Goal: Transaction & Acquisition: Purchase product/service

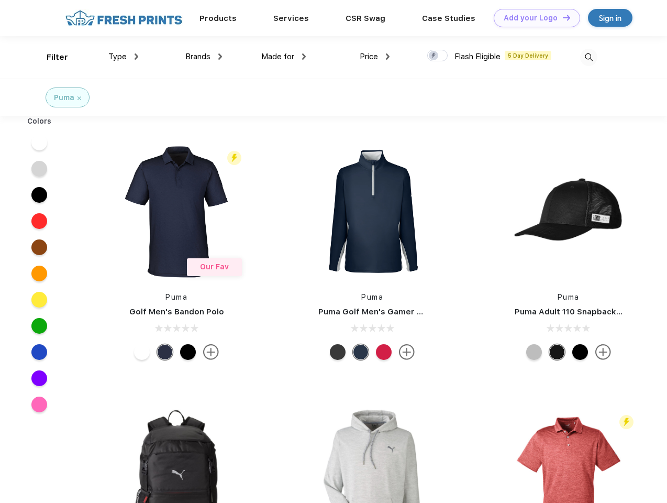
click at [533, 18] on link "Add your Logo Design Tool" at bounding box center [537, 18] width 86 height 18
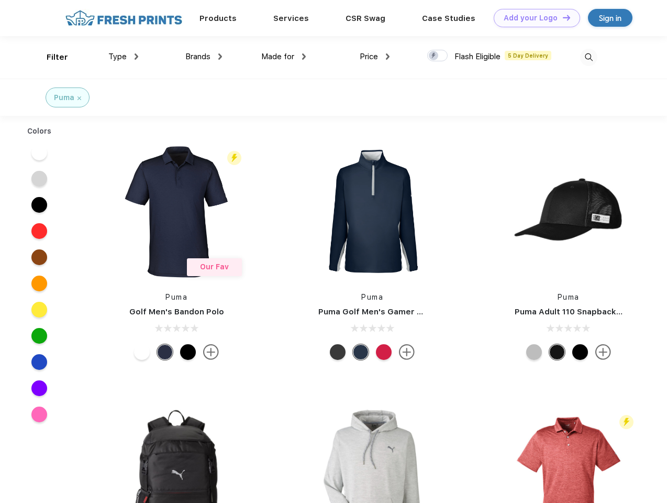
click at [0, 0] on div "Design Tool" at bounding box center [0, 0] width 0 height 0
click at [562, 17] on link "Add your Logo Design Tool" at bounding box center [537, 18] width 86 height 18
click at [50, 57] on div "Filter" at bounding box center [57, 57] width 21 height 12
click at [124, 57] on span "Type" at bounding box center [117, 56] width 18 height 9
click at [204, 57] on span "Brands" at bounding box center [197, 56] width 25 height 9
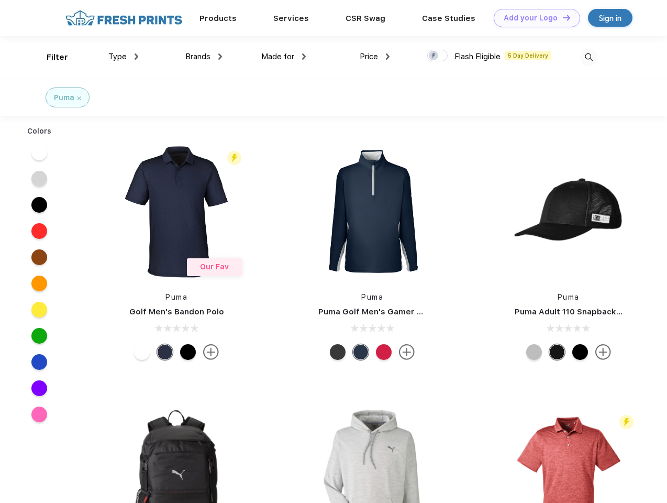
click at [284, 57] on span "Made for" at bounding box center [277, 56] width 33 height 9
click at [375, 57] on span "Price" at bounding box center [369, 56] width 18 height 9
click at [438, 56] on div at bounding box center [437, 56] width 20 height 12
click at [434, 56] on input "checkbox" at bounding box center [430, 52] width 7 height 7
click at [588, 57] on img at bounding box center [588, 57] width 17 height 17
